Goal: Information Seeking & Learning: Find specific fact

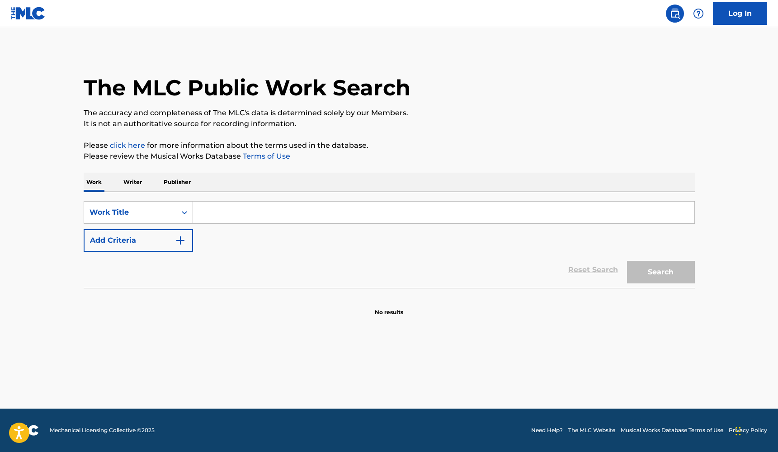
click at [250, 209] on input "Search Form" at bounding box center [443, 213] width 501 height 22
type input "September"
click at [653, 271] on button "Search" at bounding box center [661, 272] width 68 height 23
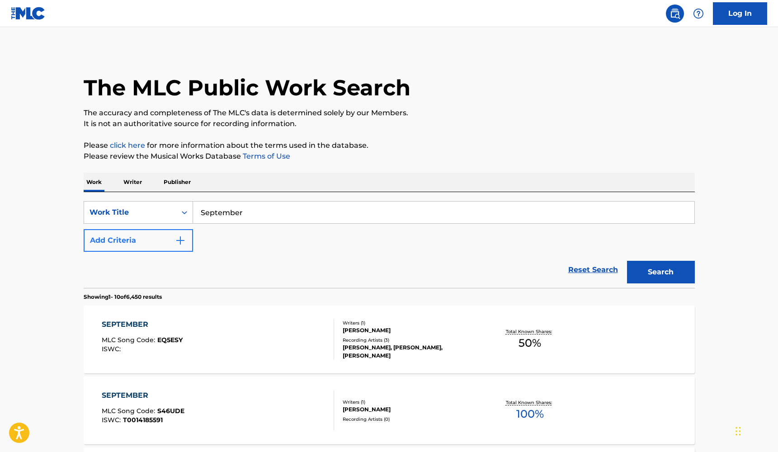
click at [127, 241] on button "Add Criteria" at bounding box center [138, 240] width 109 height 23
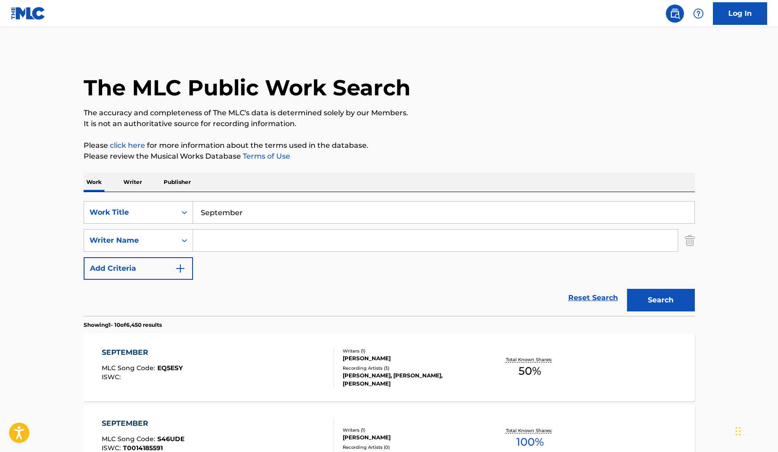
click at [227, 246] on input "Search Form" at bounding box center [435, 241] width 485 height 22
click at [670, 301] on button "Search" at bounding box center [661, 300] width 68 height 23
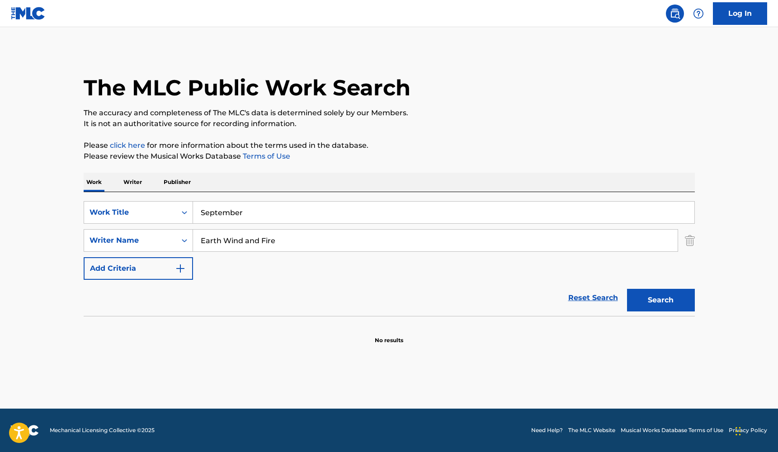
click at [491, 241] on input "Earth Wind and Fire" at bounding box center [435, 241] width 485 height 22
click at [219, 239] on input "Earth Wind and Fire" at bounding box center [435, 241] width 485 height 22
click at [245, 241] on input "Earth, Wind and Fire" at bounding box center [435, 241] width 485 height 22
click at [654, 304] on button "Search" at bounding box center [661, 300] width 68 height 23
click at [259, 240] on input "Earth, Wind, and Fire" at bounding box center [435, 241] width 485 height 22
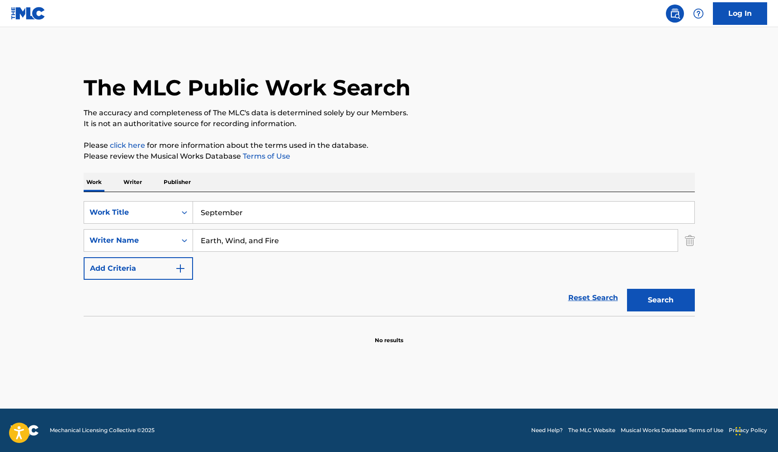
click at [259, 240] on input "Earth, Wind, and Fire" at bounding box center [435, 241] width 485 height 22
type input "Earth, Wind, & Fire"
click at [661, 300] on button "Search" at bounding box center [661, 300] width 68 height 23
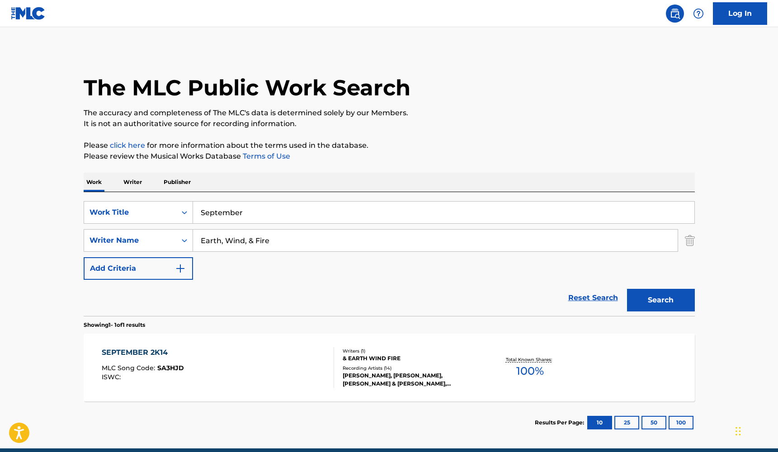
click at [150, 352] on div "SEPTEMBER 2K14" at bounding box center [143, 352] width 82 height 11
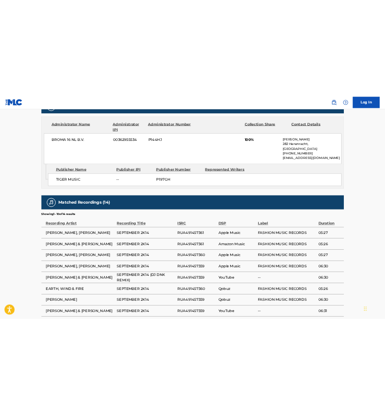
scroll to position [416, 0]
